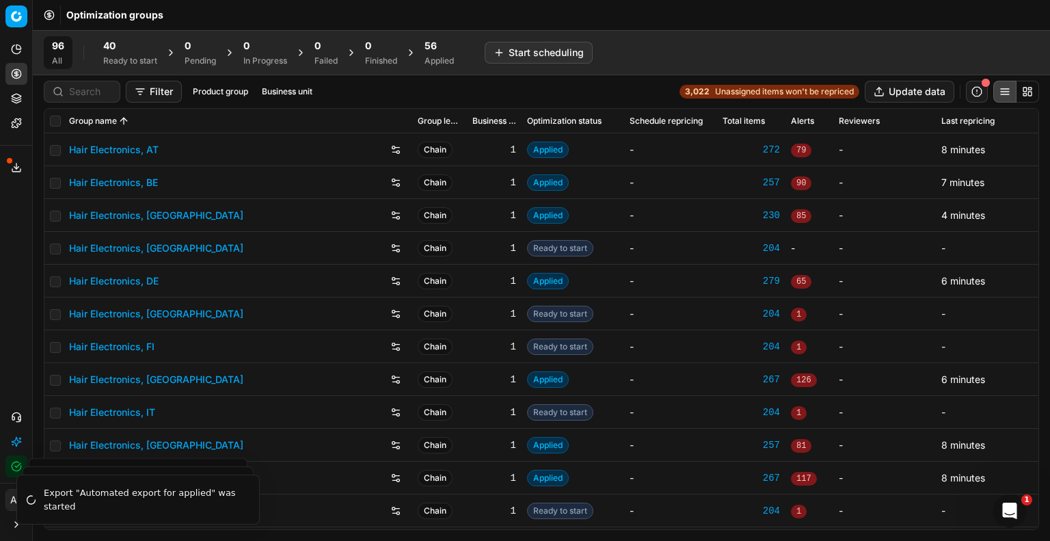
click at [145, 286] on link "Hair Electronics, DE" at bounding box center [114, 281] width 90 height 14
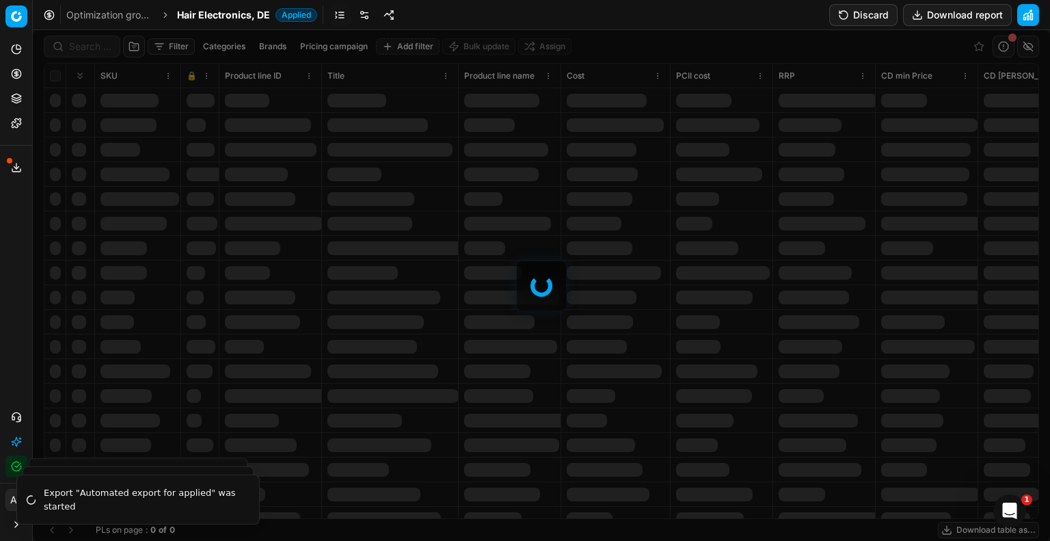
click at [82, 51] on div at bounding box center [541, 285] width 1017 height 511
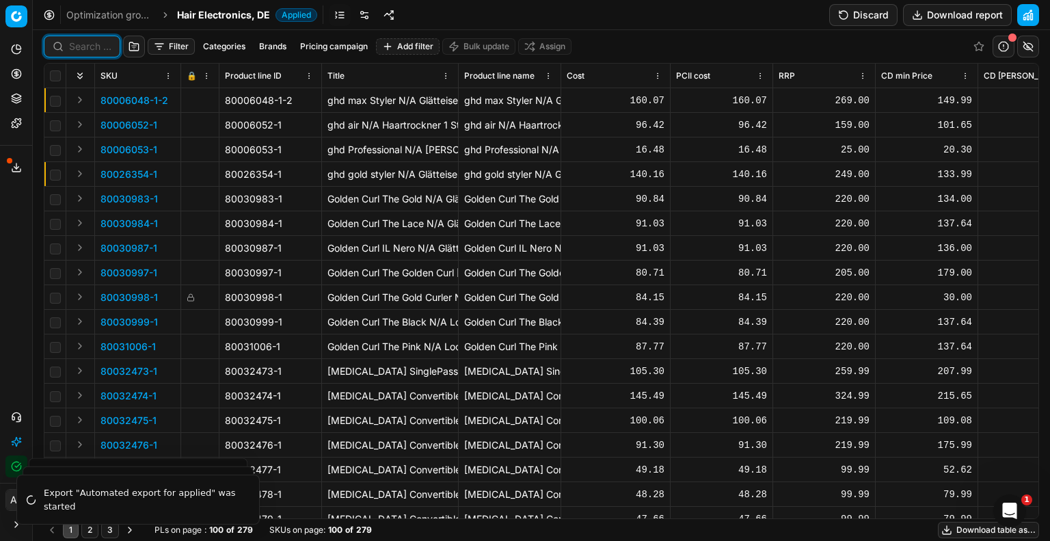
click at [75, 51] on input at bounding box center [90, 47] width 42 height 14
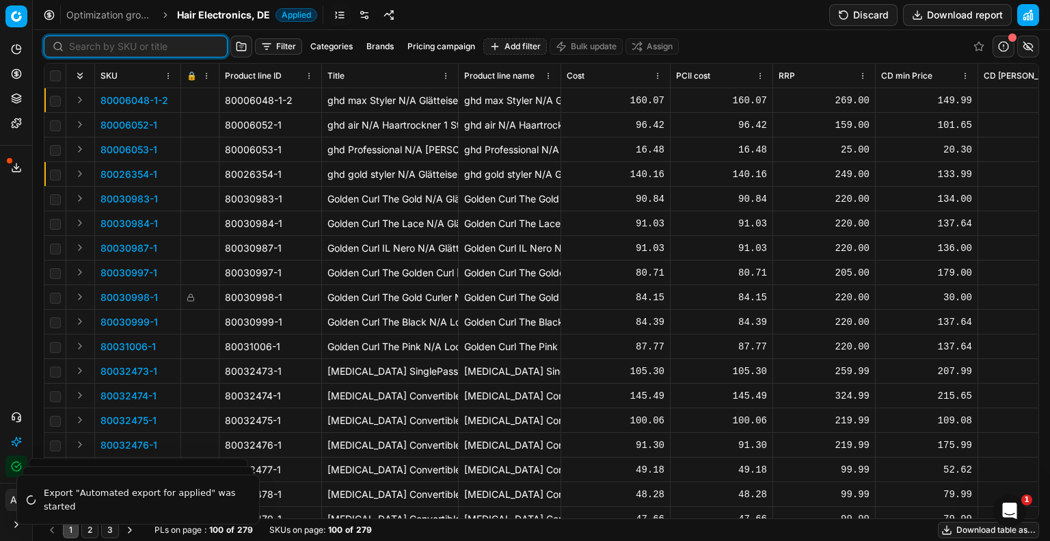
paste input "80026354-1"
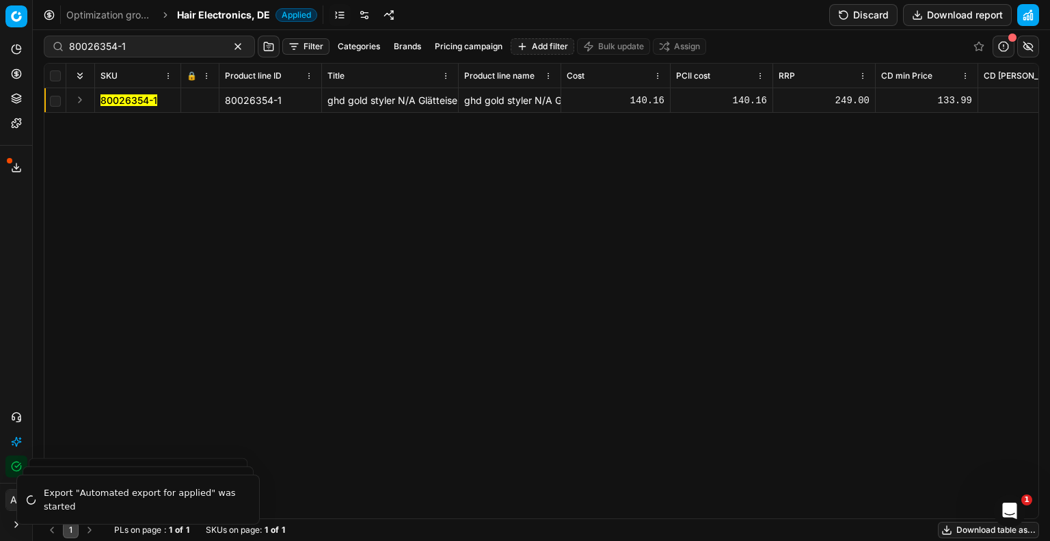
click at [137, 98] on mark "80026354-1" at bounding box center [128, 100] width 57 height 12
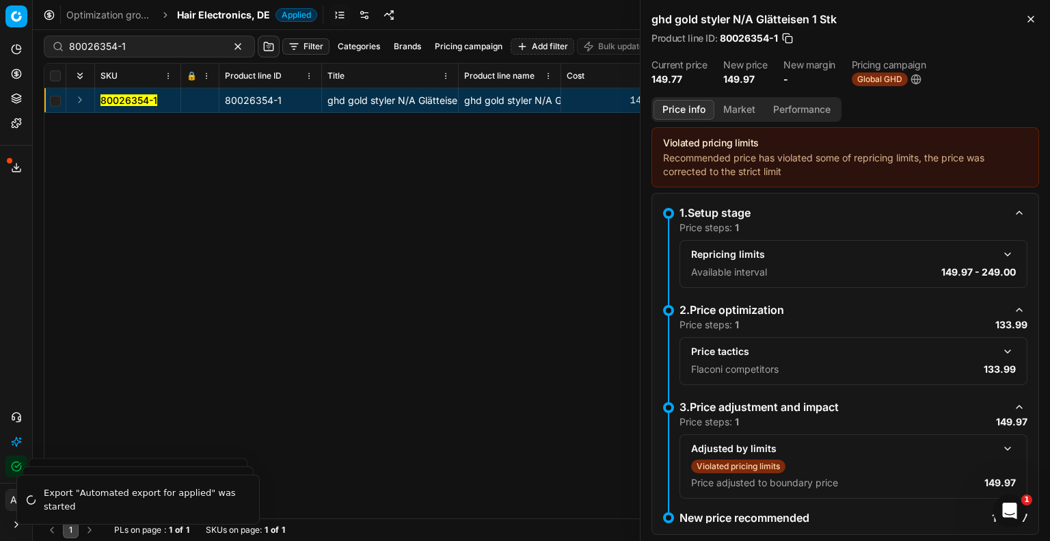
click at [999, 354] on button "button" at bounding box center [1007, 351] width 16 height 16
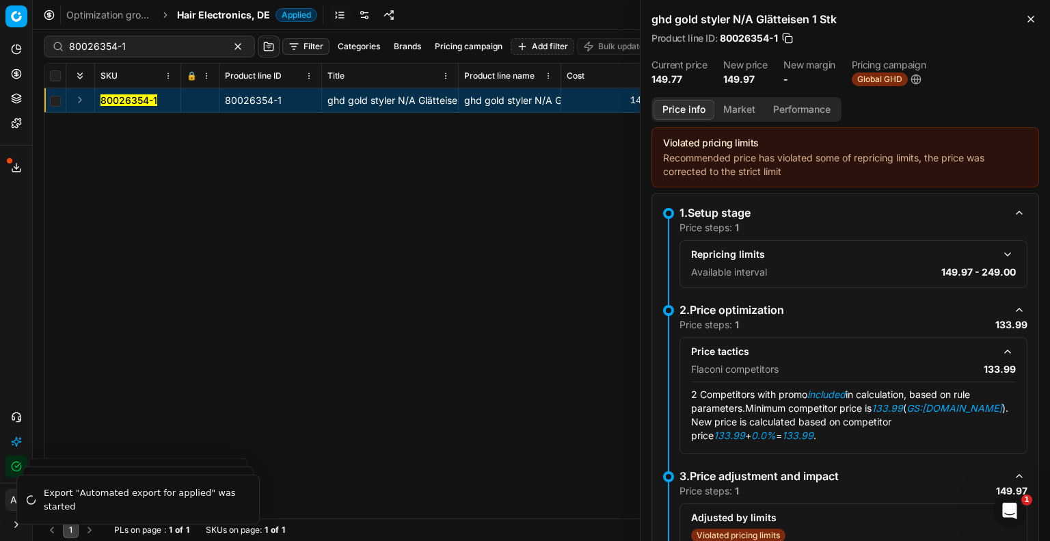
click at [746, 111] on button "Market" at bounding box center [739, 110] width 50 height 20
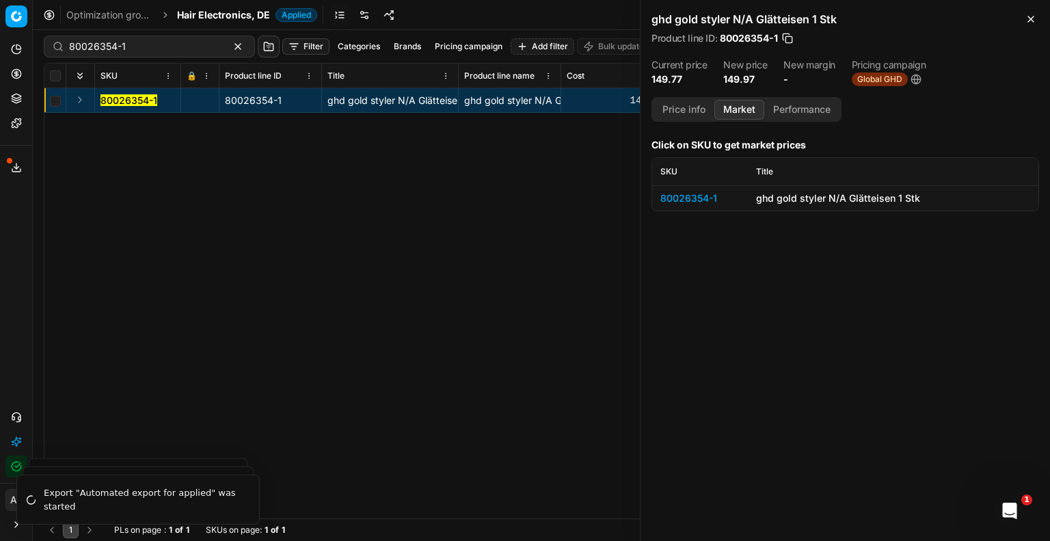
click at [705, 200] on div "80026354-1" at bounding box center [699, 198] width 79 height 14
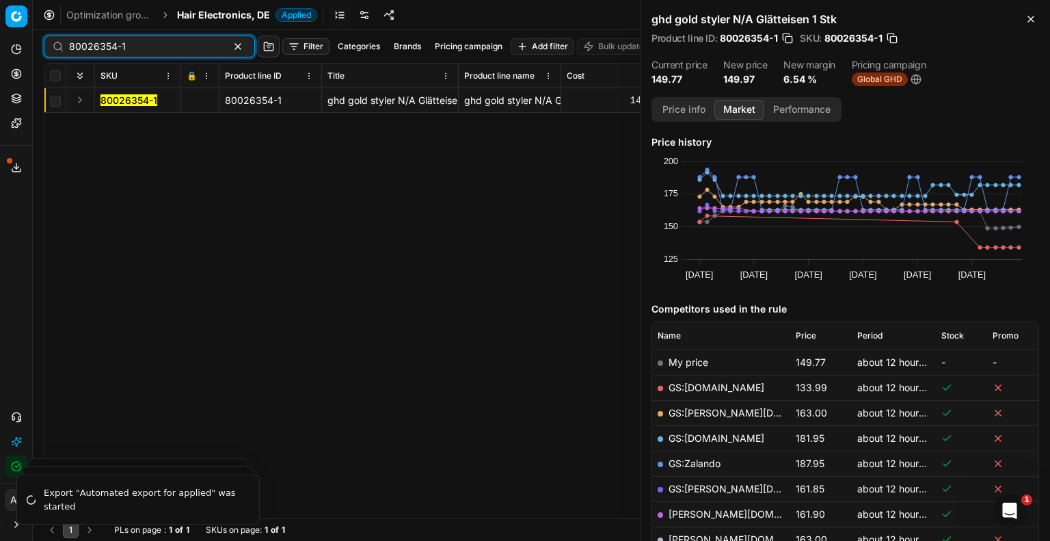
drag, startPoint x: 128, startPoint y: 46, endPoint x: 49, endPoint y: 46, distance: 78.6
click at [49, 46] on div "80026354-1" at bounding box center [149, 47] width 211 height 22
click at [138, 49] on input "80026354-1" at bounding box center [144, 47] width 150 height 14
paste input "90007415-0011320"
type input "90007415-0011320"
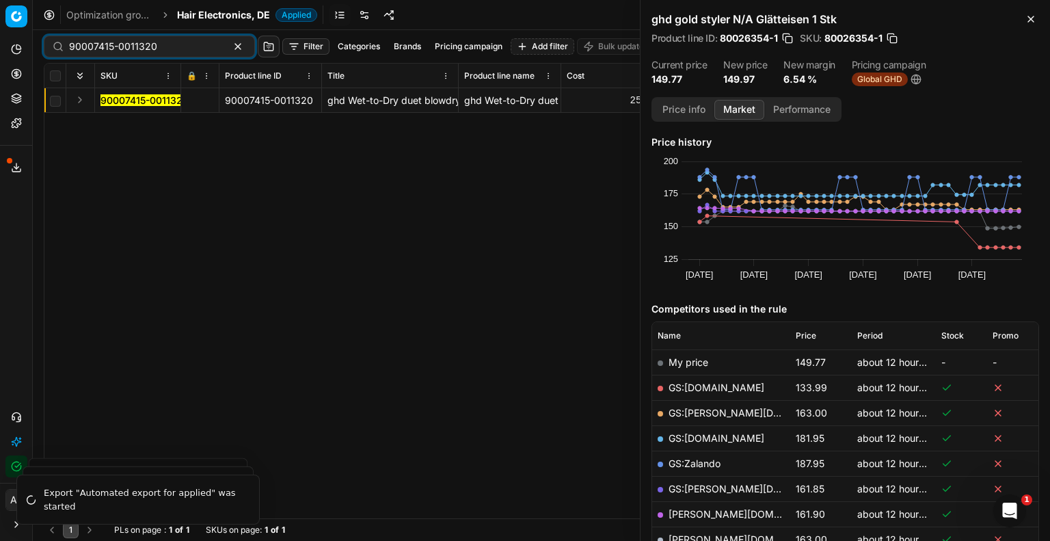
click at [165, 102] on mark "90007415-0011320" at bounding box center [144, 100] width 88 height 12
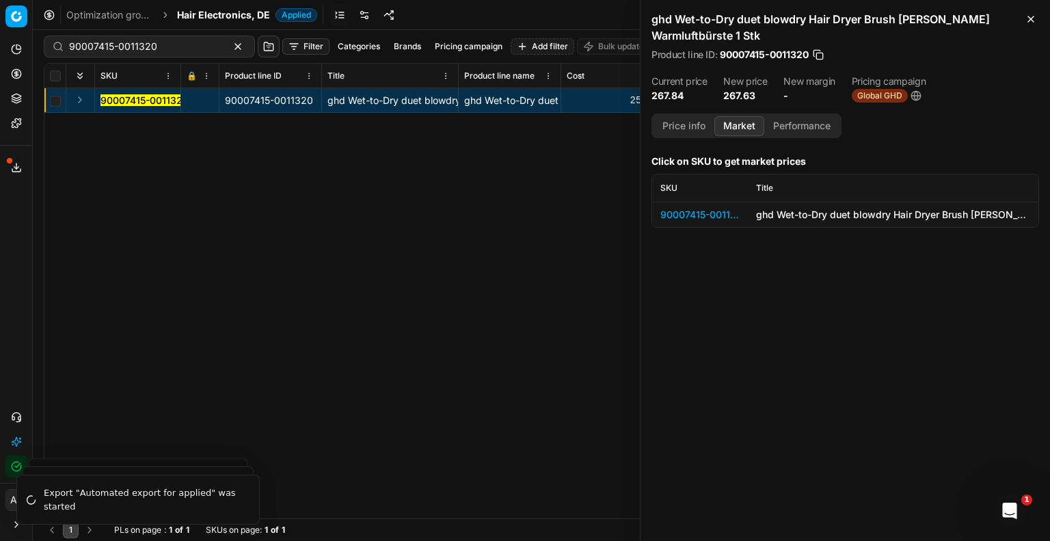
click at [718, 208] on div "90007415-0011320" at bounding box center [699, 215] width 79 height 14
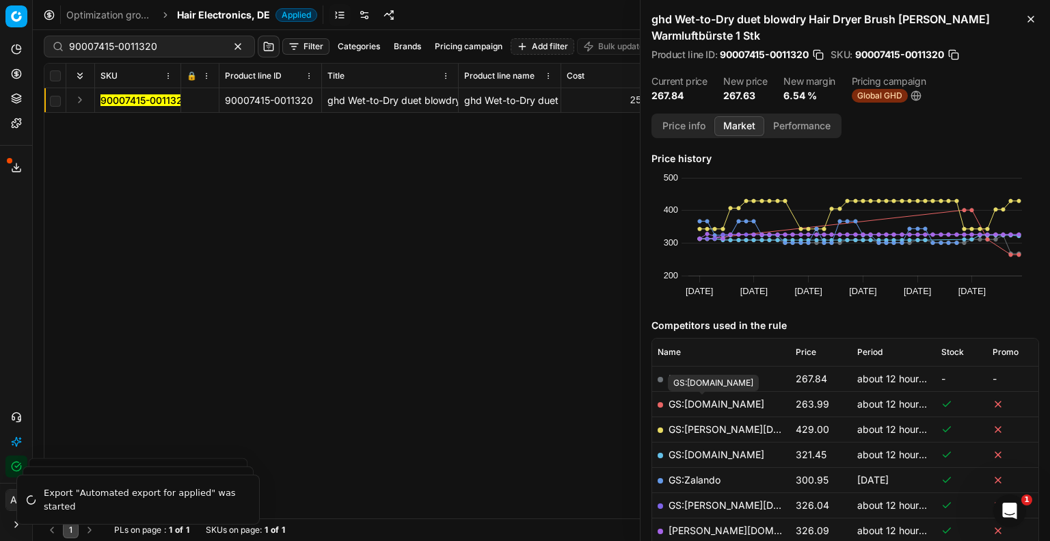
click at [720, 402] on link "GS:[DOMAIN_NAME]" at bounding box center [717, 404] width 96 height 12
click at [213, 19] on span "Hair Electronics, DE" at bounding box center [223, 15] width 93 height 14
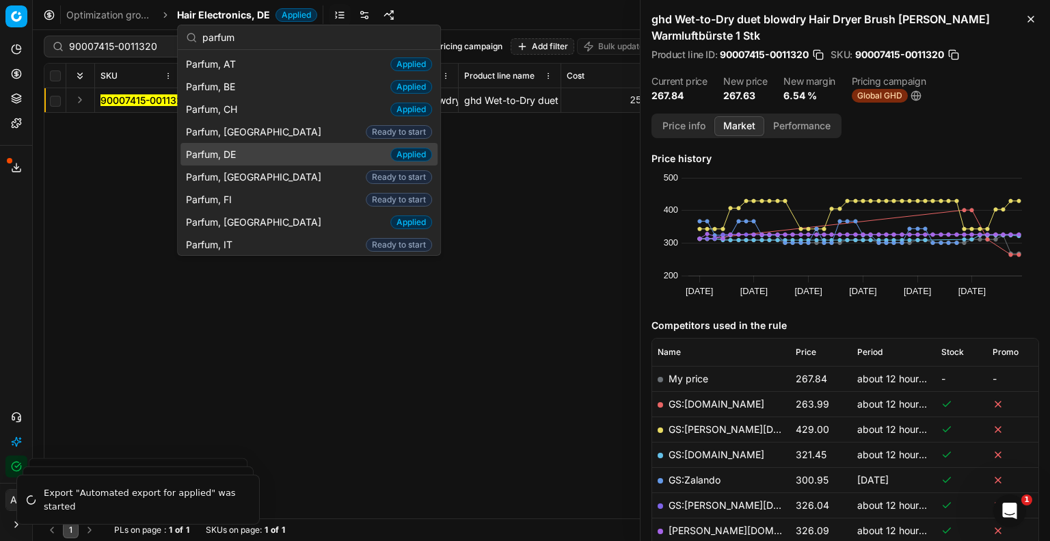
type input "parfum"
click at [230, 152] on span "Parfum, DE" at bounding box center [213, 155] width 55 height 14
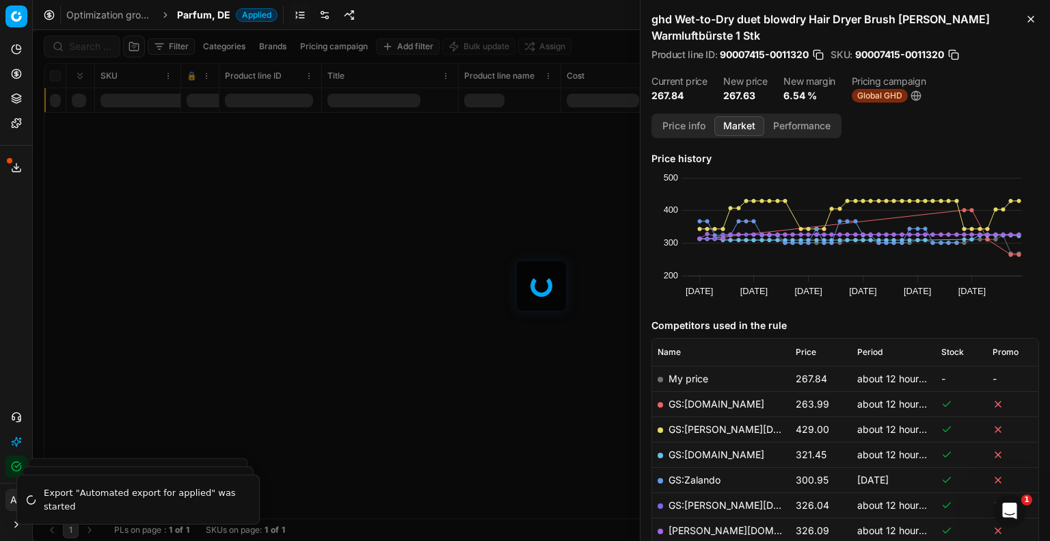
click at [98, 51] on div at bounding box center [541, 285] width 1017 height 511
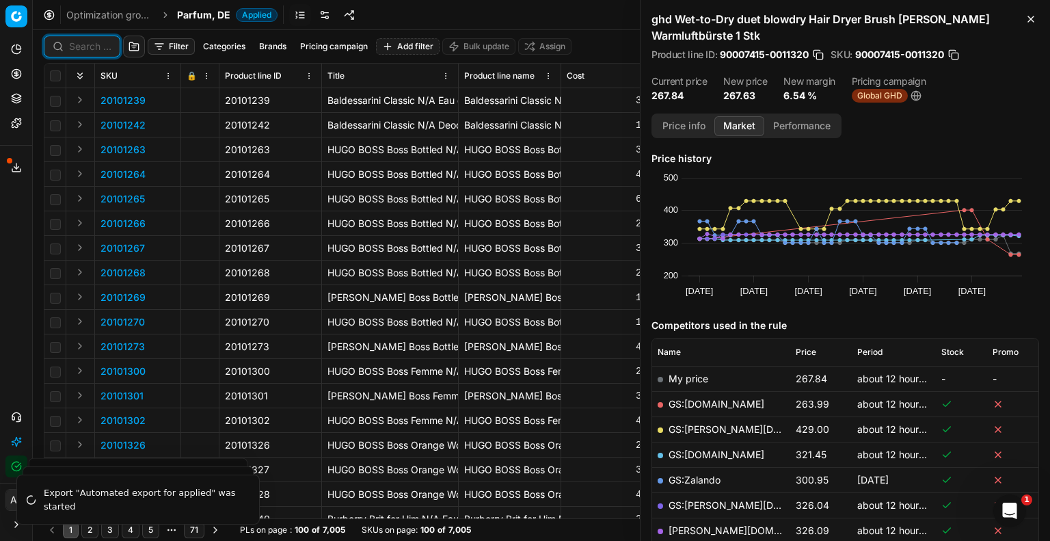
click at [93, 49] on input at bounding box center [90, 47] width 42 height 14
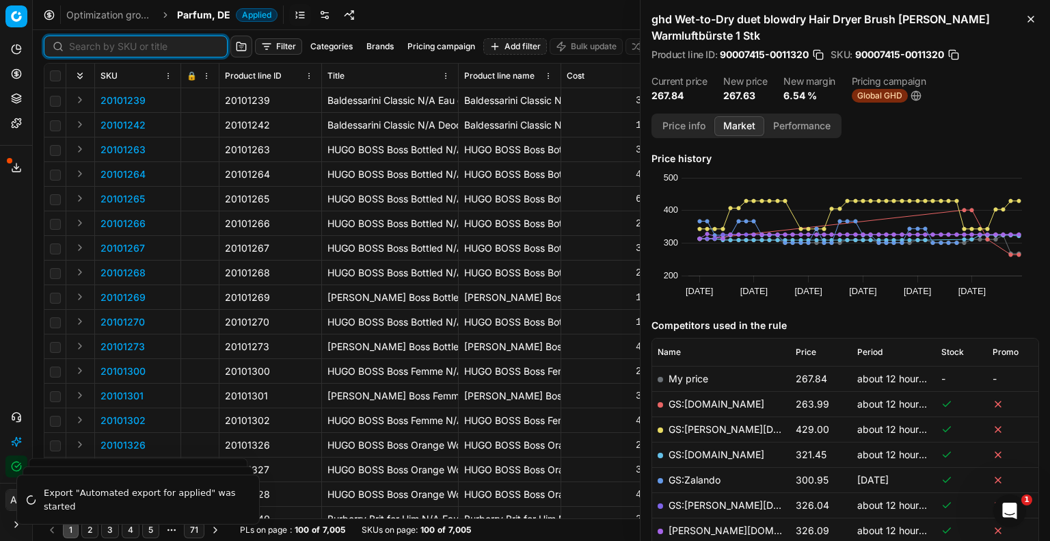
paste input "80070411-30"
type input "80070411-30"
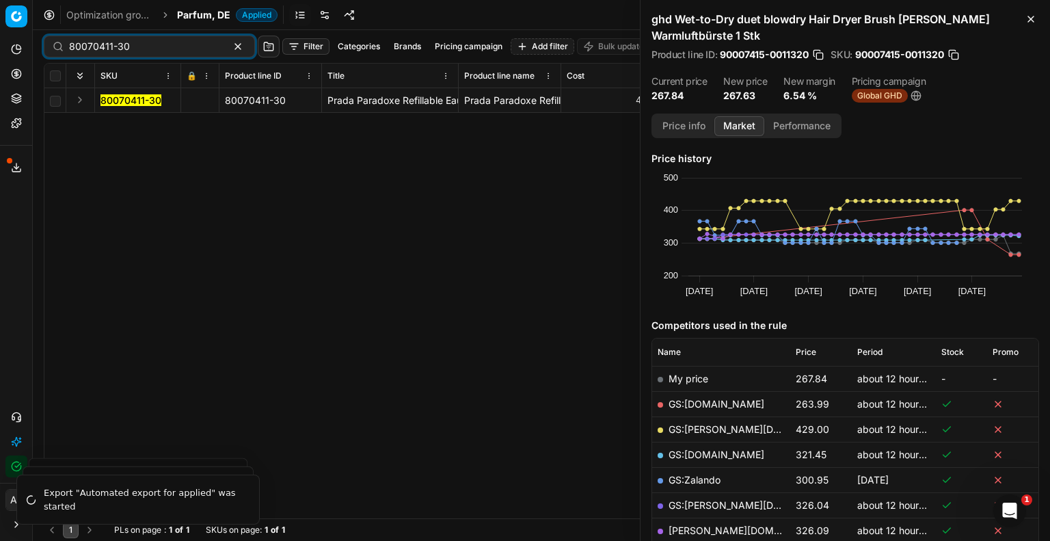
click at [134, 100] on mark "80070411-30" at bounding box center [130, 100] width 61 height 12
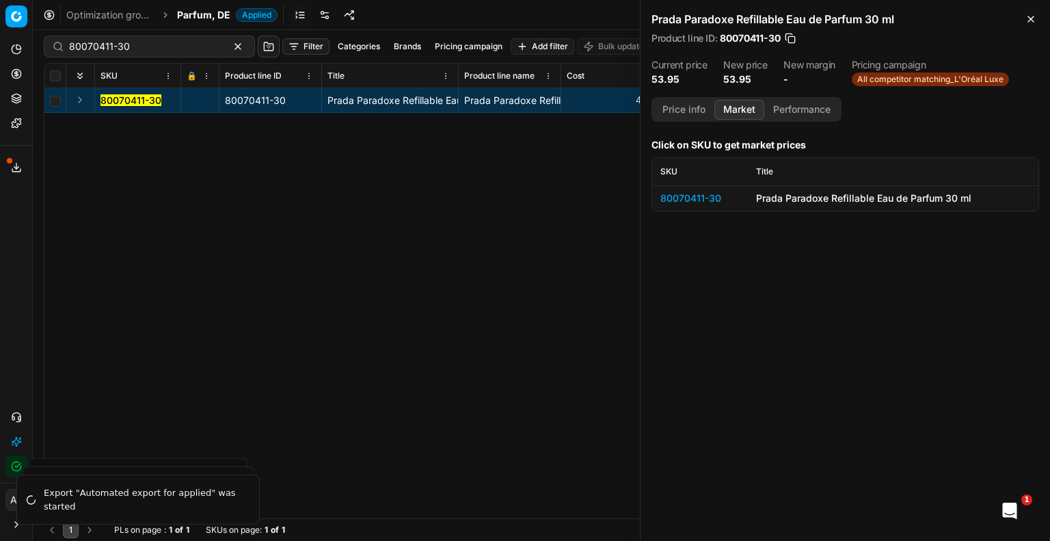
click at [703, 197] on div "80070411-30" at bounding box center [699, 198] width 79 height 14
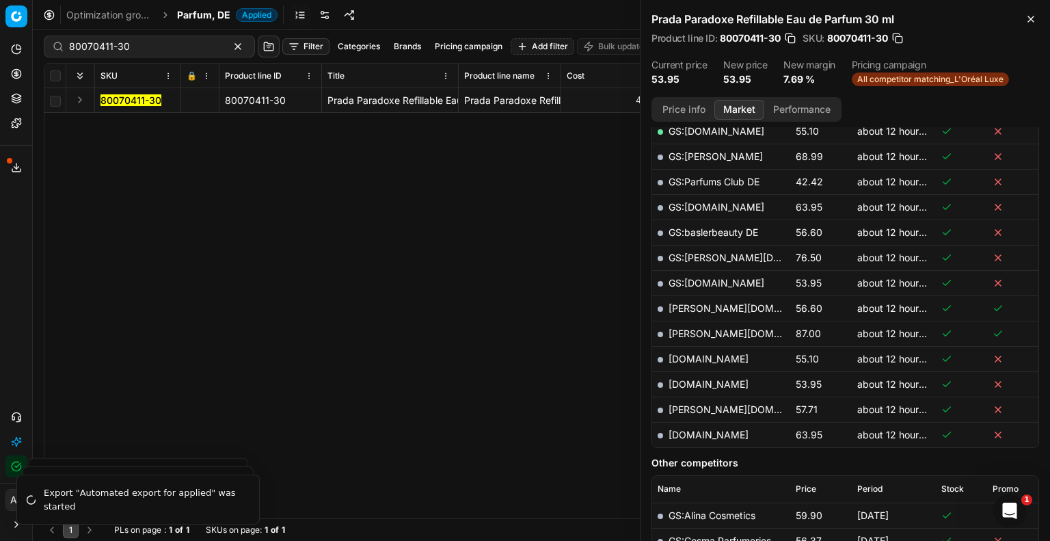
scroll to position [410, 0]
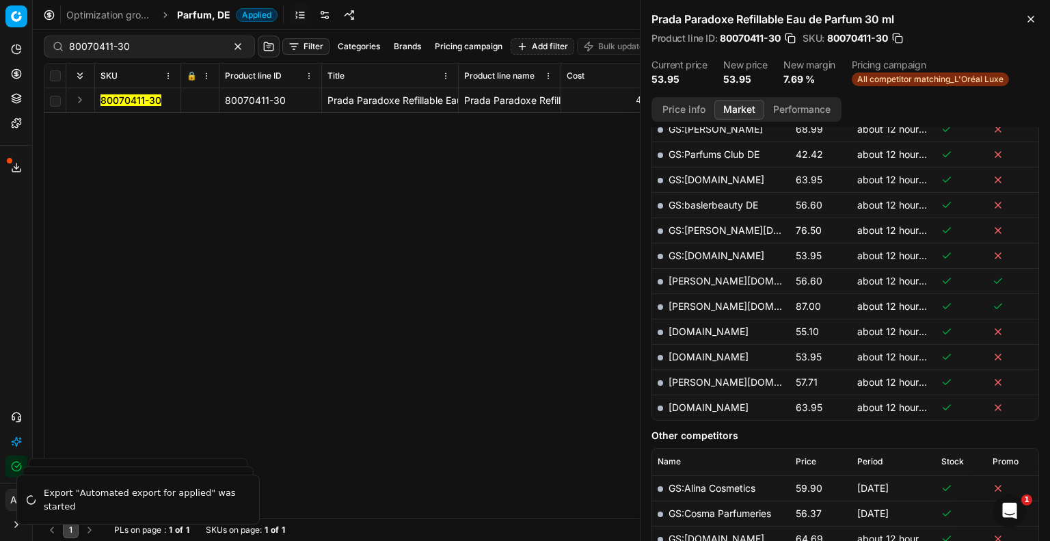
click at [727, 351] on link "[DOMAIN_NAME]" at bounding box center [709, 357] width 80 height 12
